Goal: Information Seeking & Learning: Learn about a topic

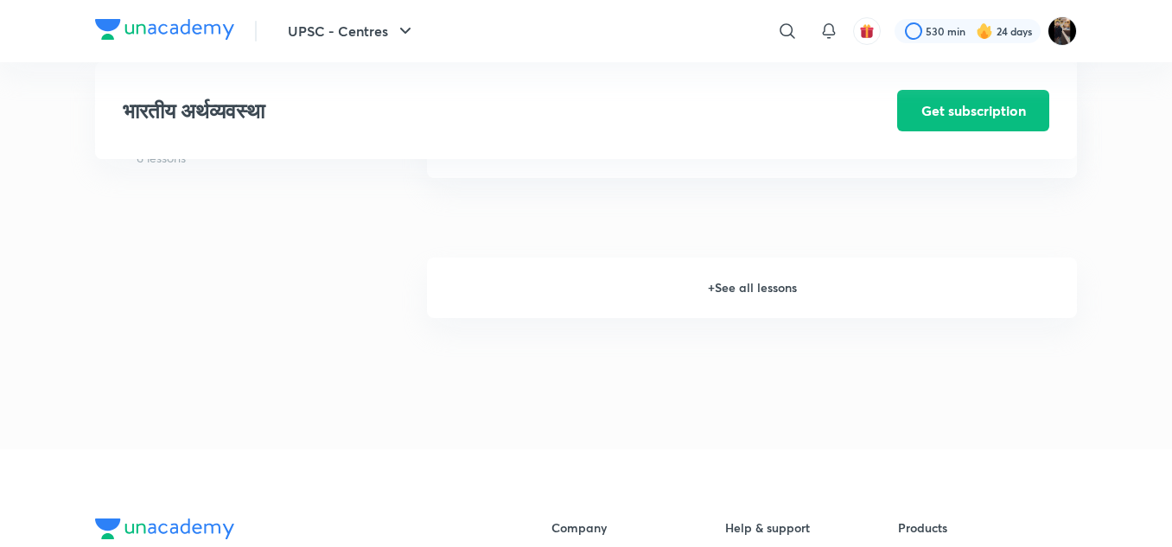
scroll to position [2454, 0]
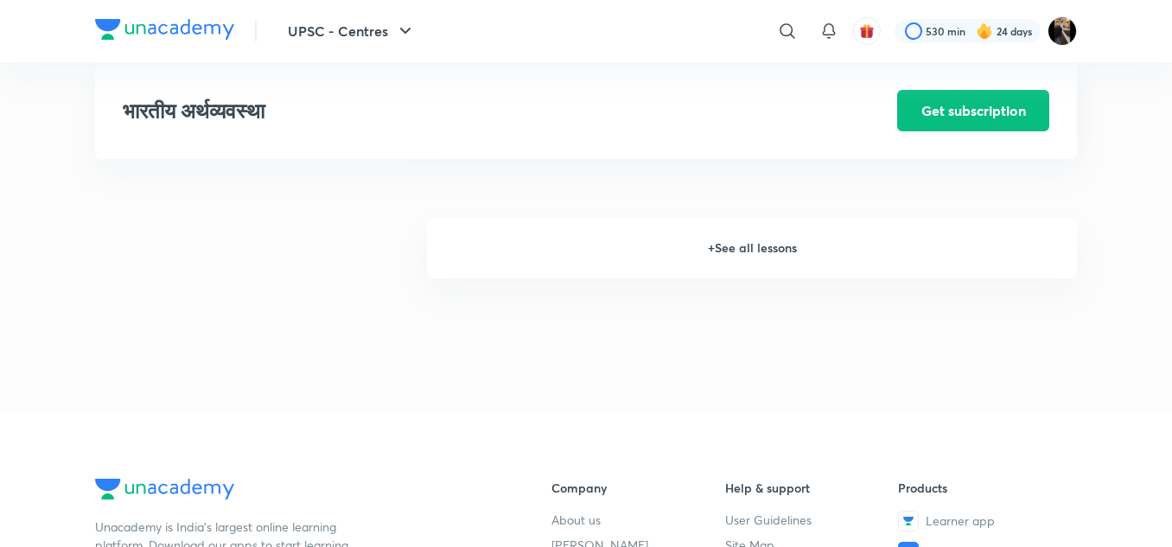
click at [773, 251] on h6 "+ See all lessons" at bounding box center [752, 248] width 650 height 60
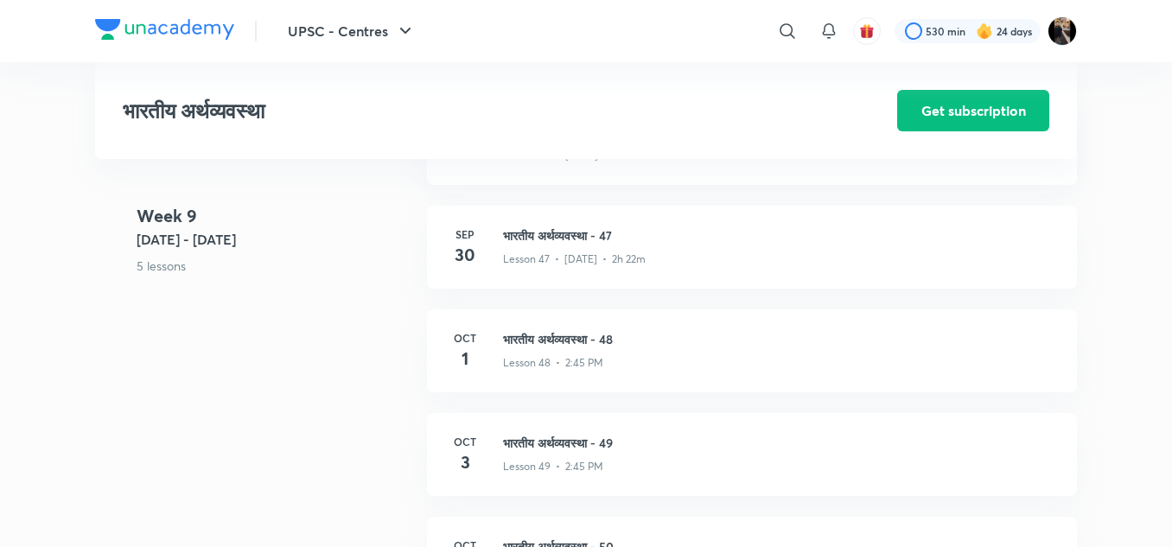
scroll to position [6082, 0]
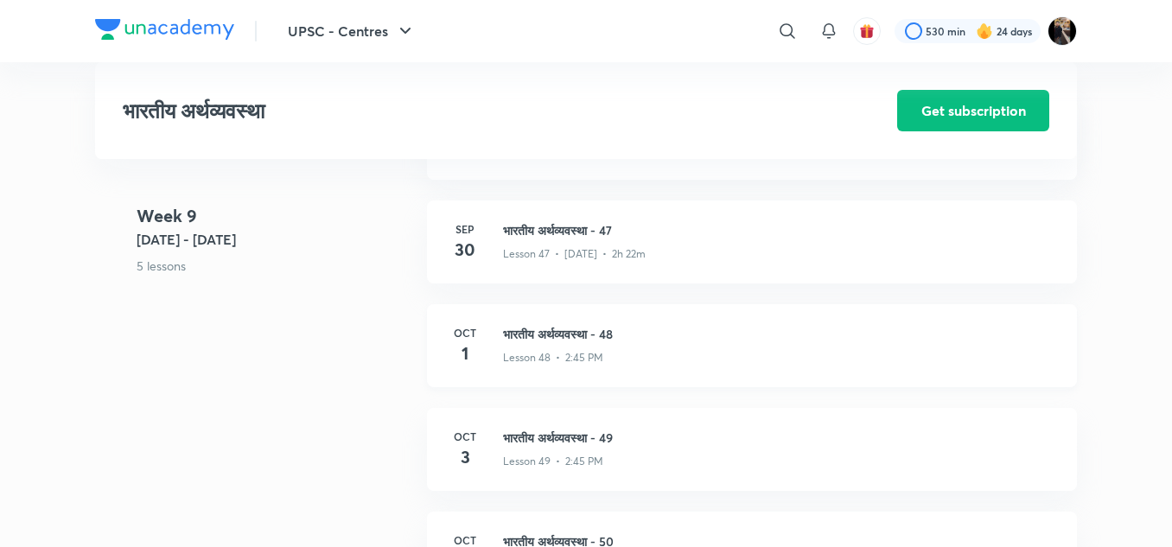
click at [552, 340] on h3 "भारतीय अर्थव्यवस्था - 48" at bounding box center [779, 334] width 553 height 18
